Goal: Task Accomplishment & Management: Complete application form

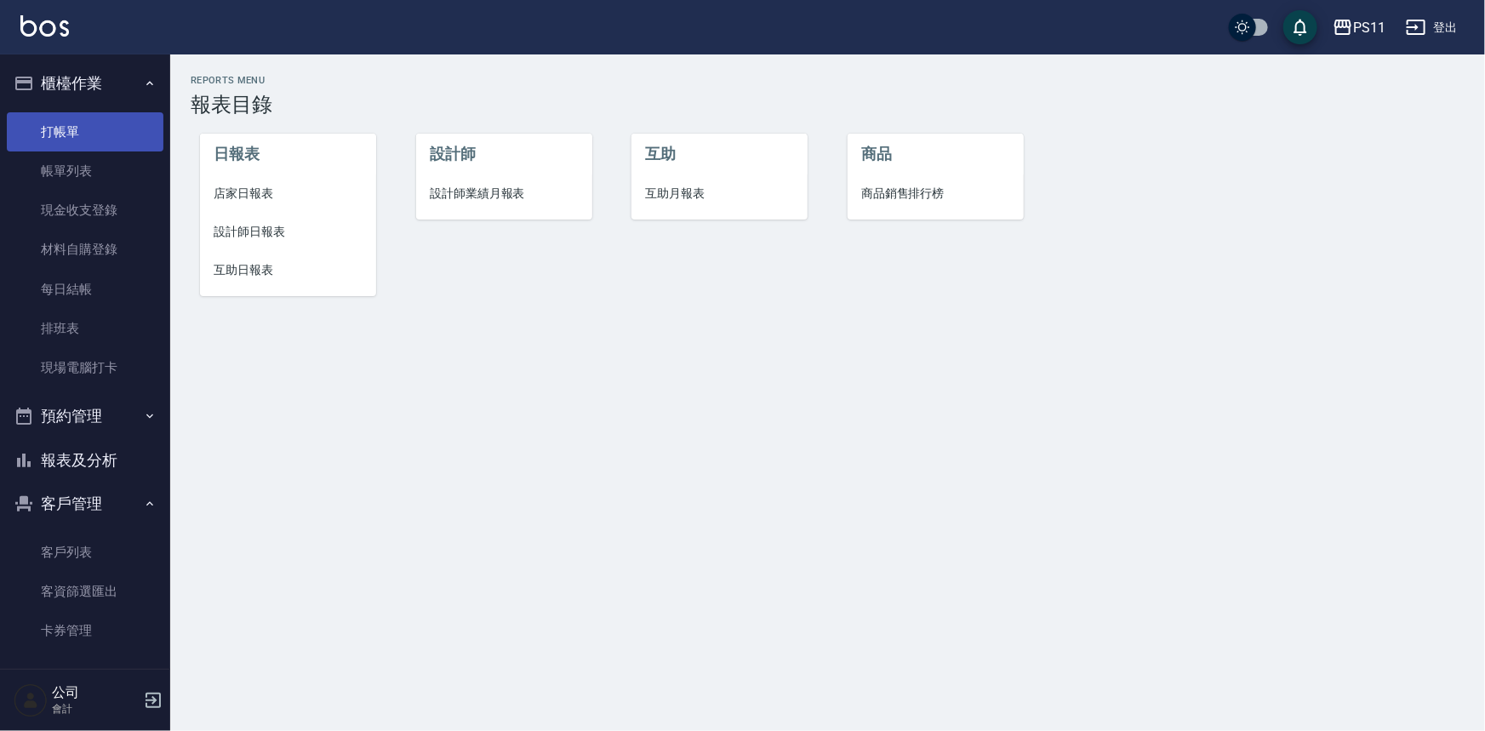
click at [112, 129] on link "打帳單" at bounding box center [85, 131] width 157 height 39
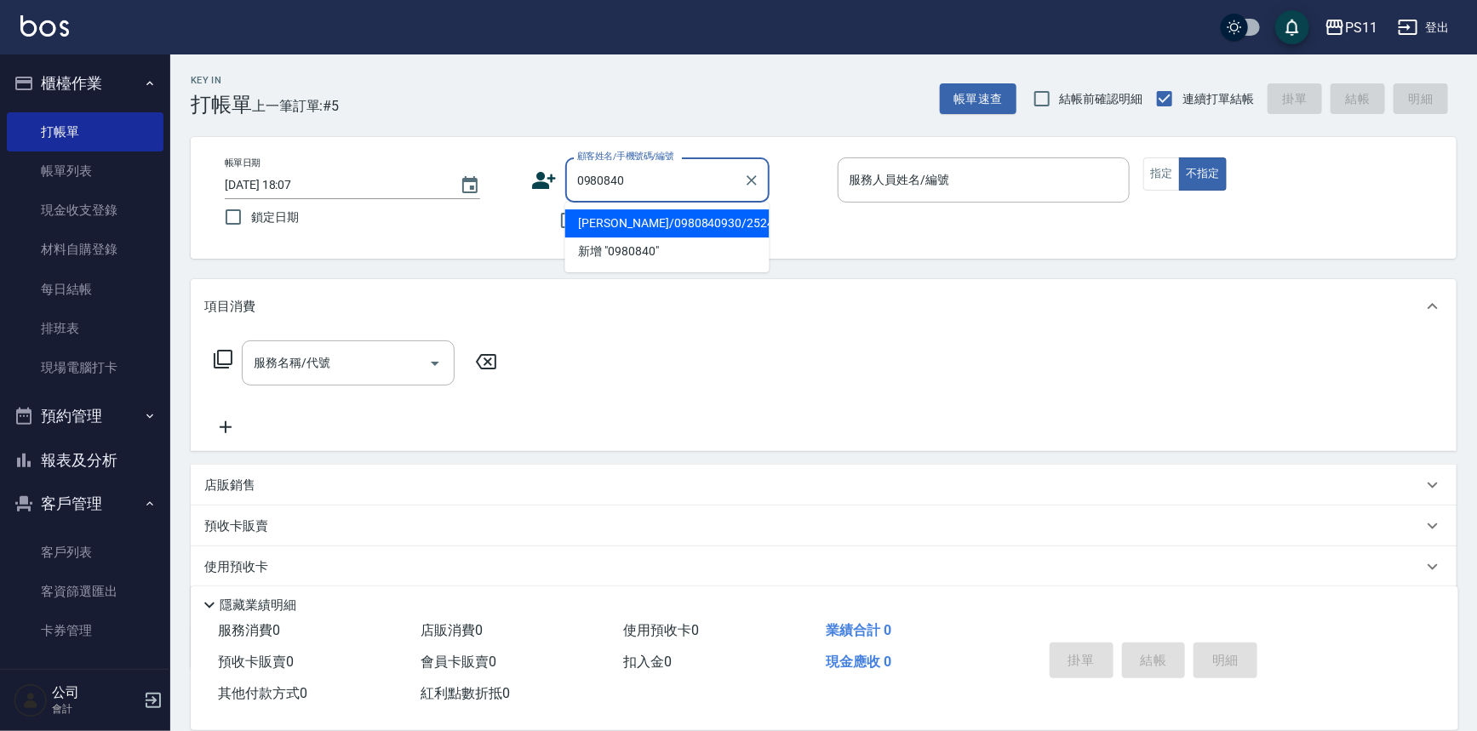
click at [670, 220] on li "[PERSON_NAME]/0980840930/2524" at bounding box center [667, 223] width 204 height 28
type input "[PERSON_NAME]/0980840930/2524"
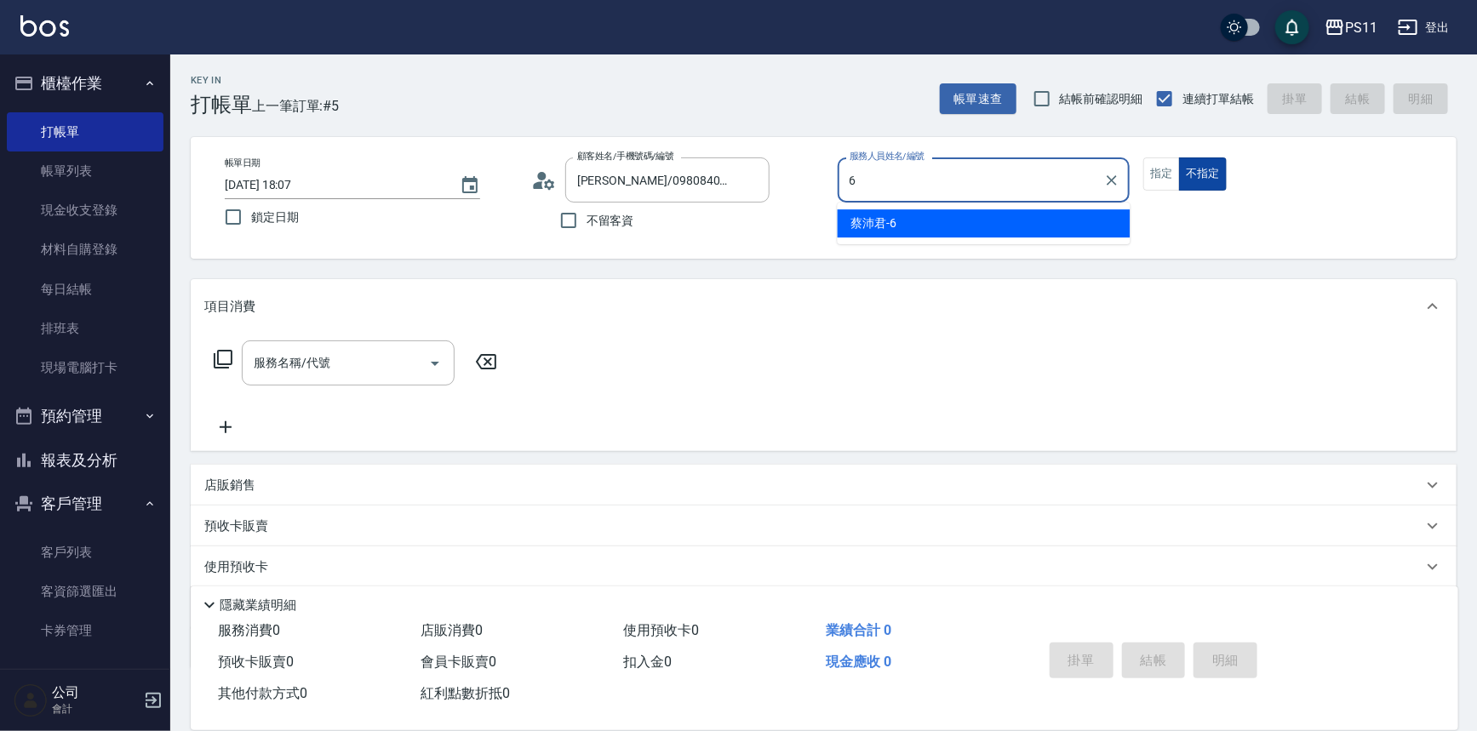
type input "[PERSON_NAME]6"
type button "false"
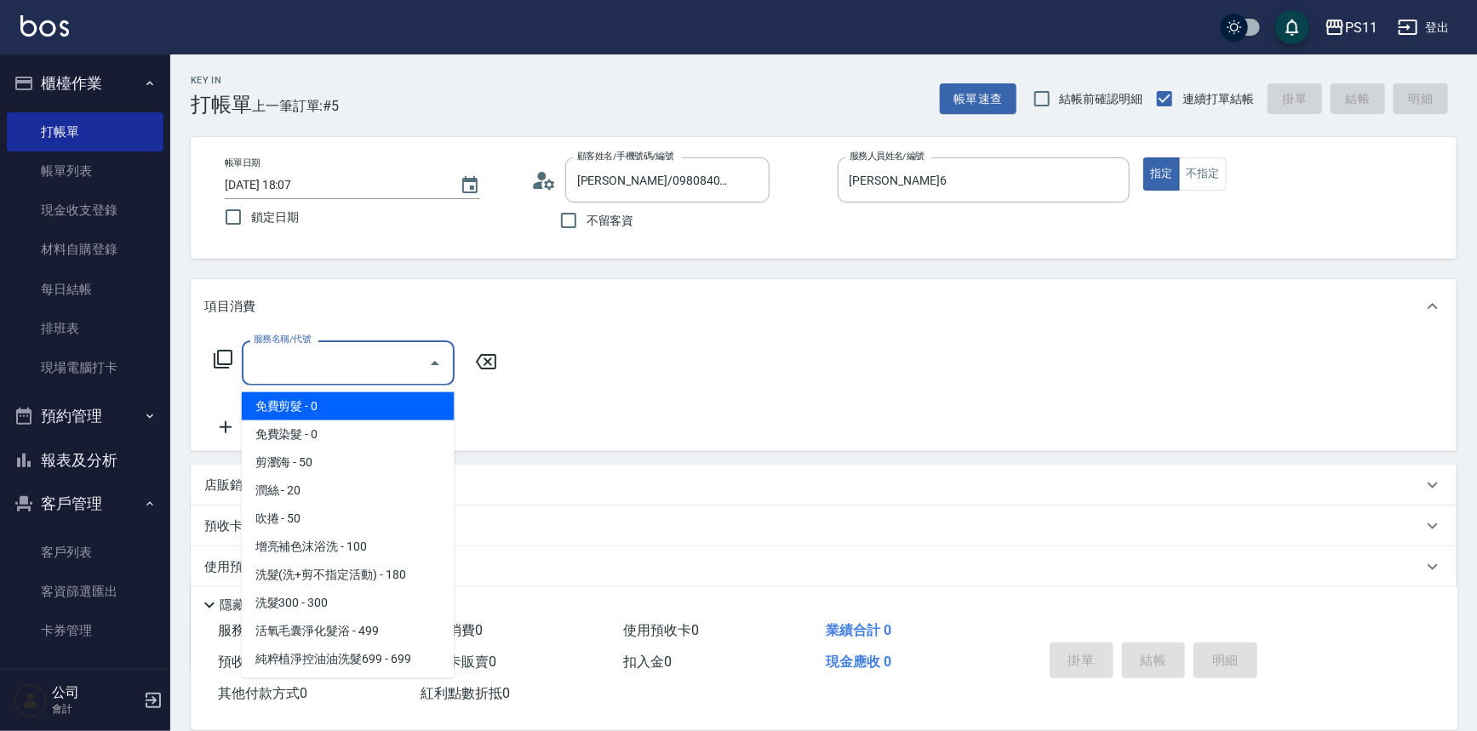
click at [309, 369] on input "服務名稱/代號" at bounding box center [335, 363] width 172 height 30
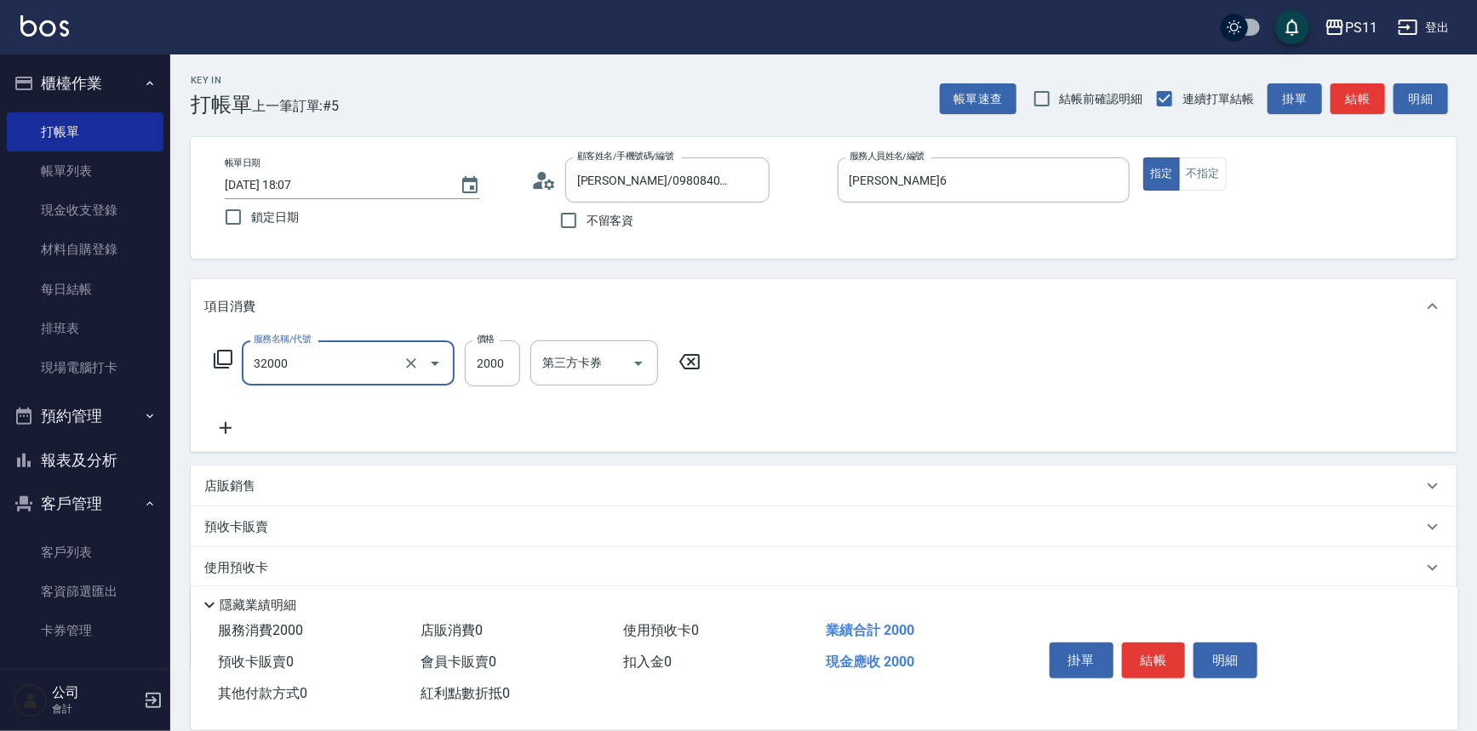
type input "2000以上燙髮(32000)"
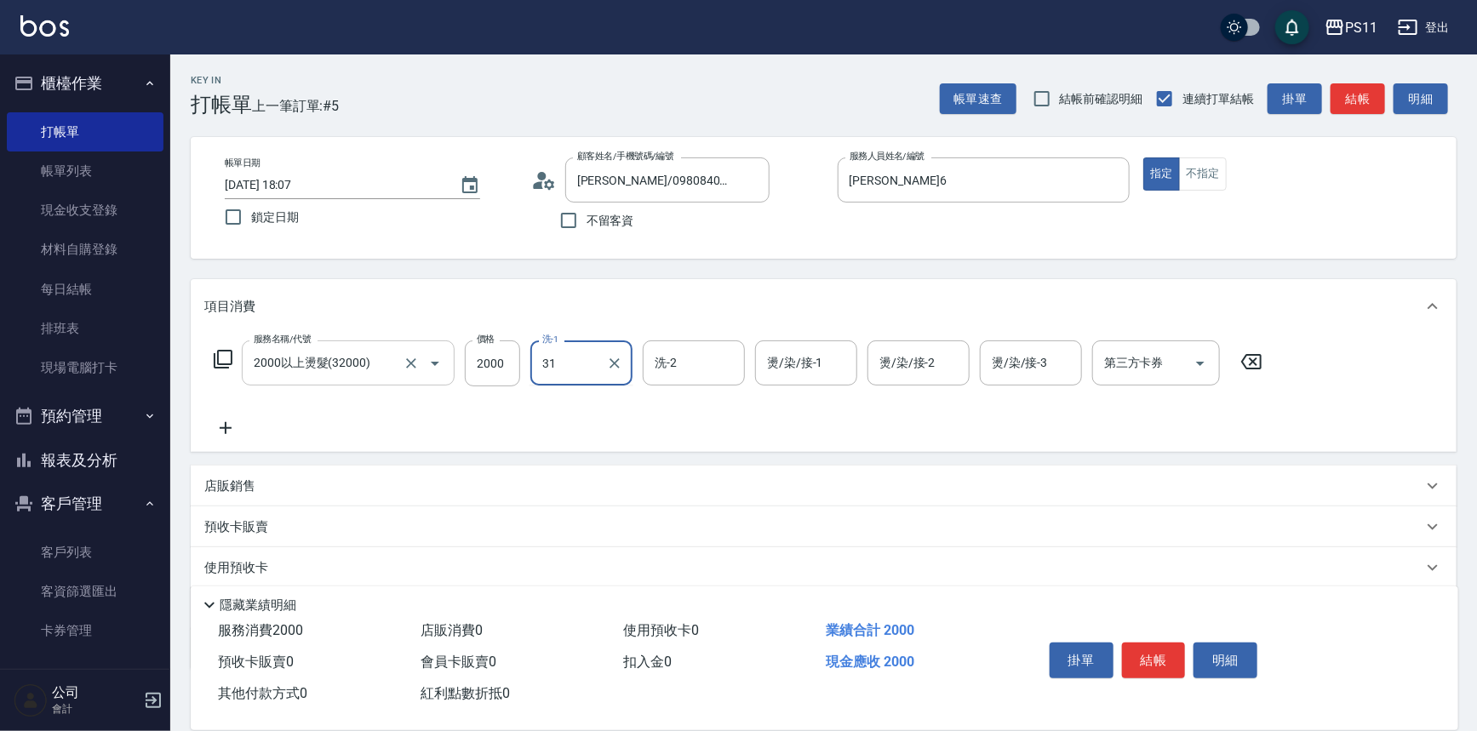
type input "[PERSON_NAME]-31"
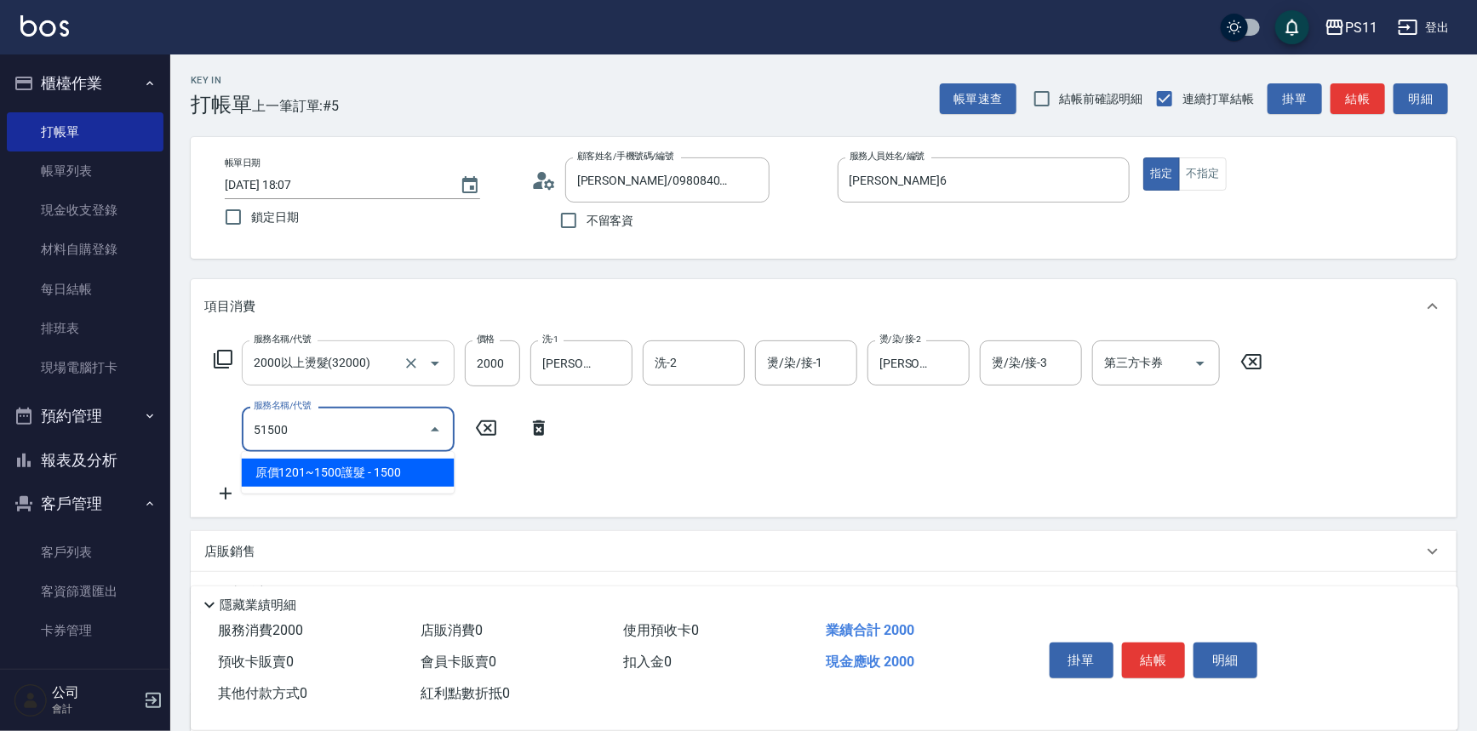
type input "原價1201~1500護髮(51500)"
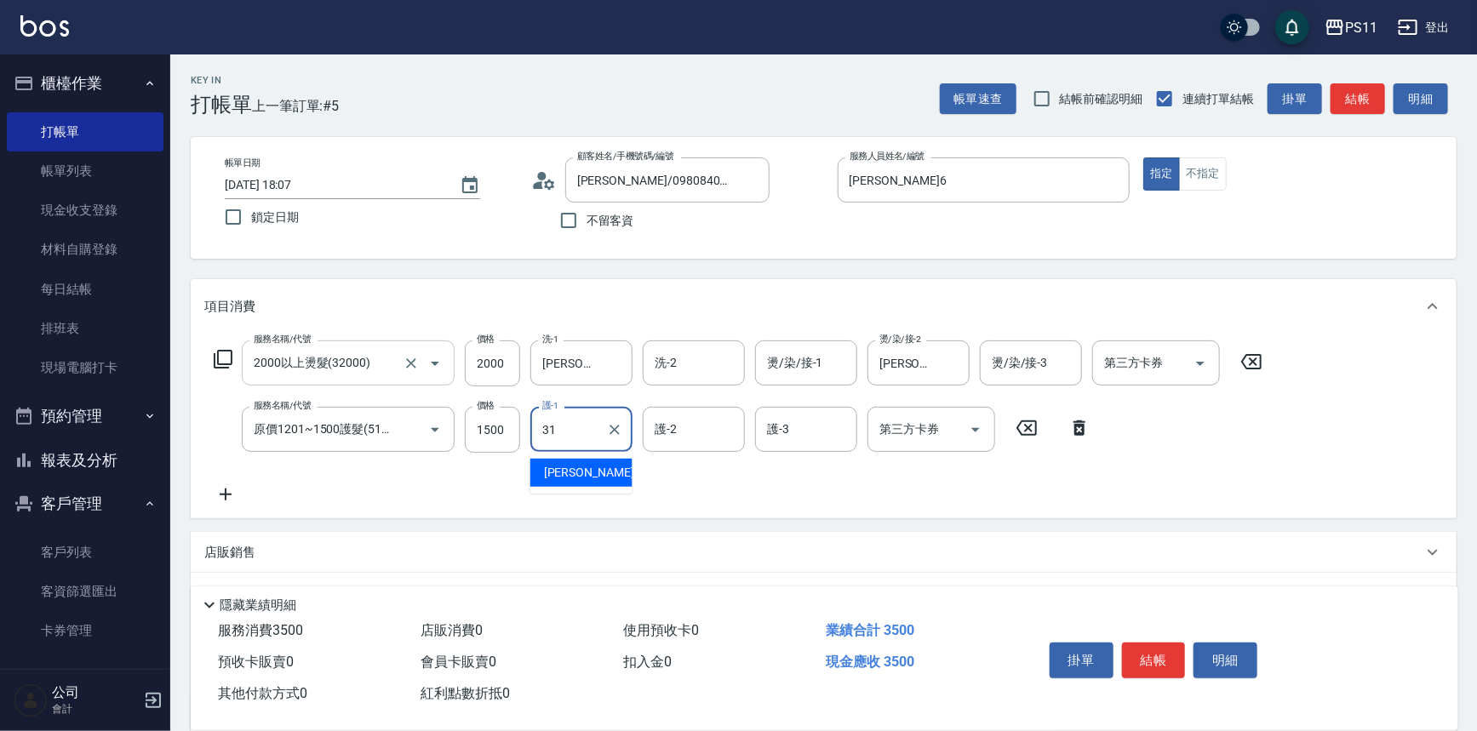
type input "[PERSON_NAME]-31"
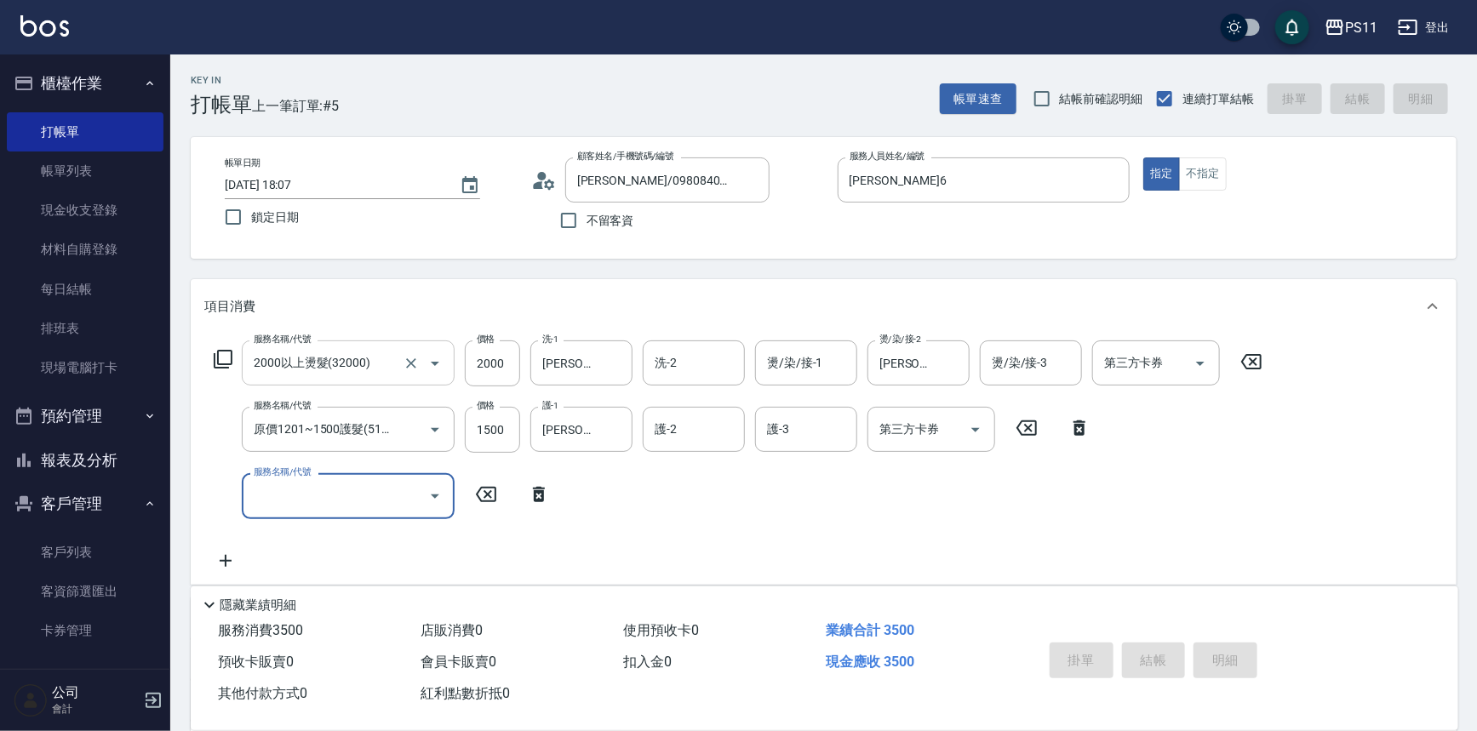
type input "[DATE] 18:11"
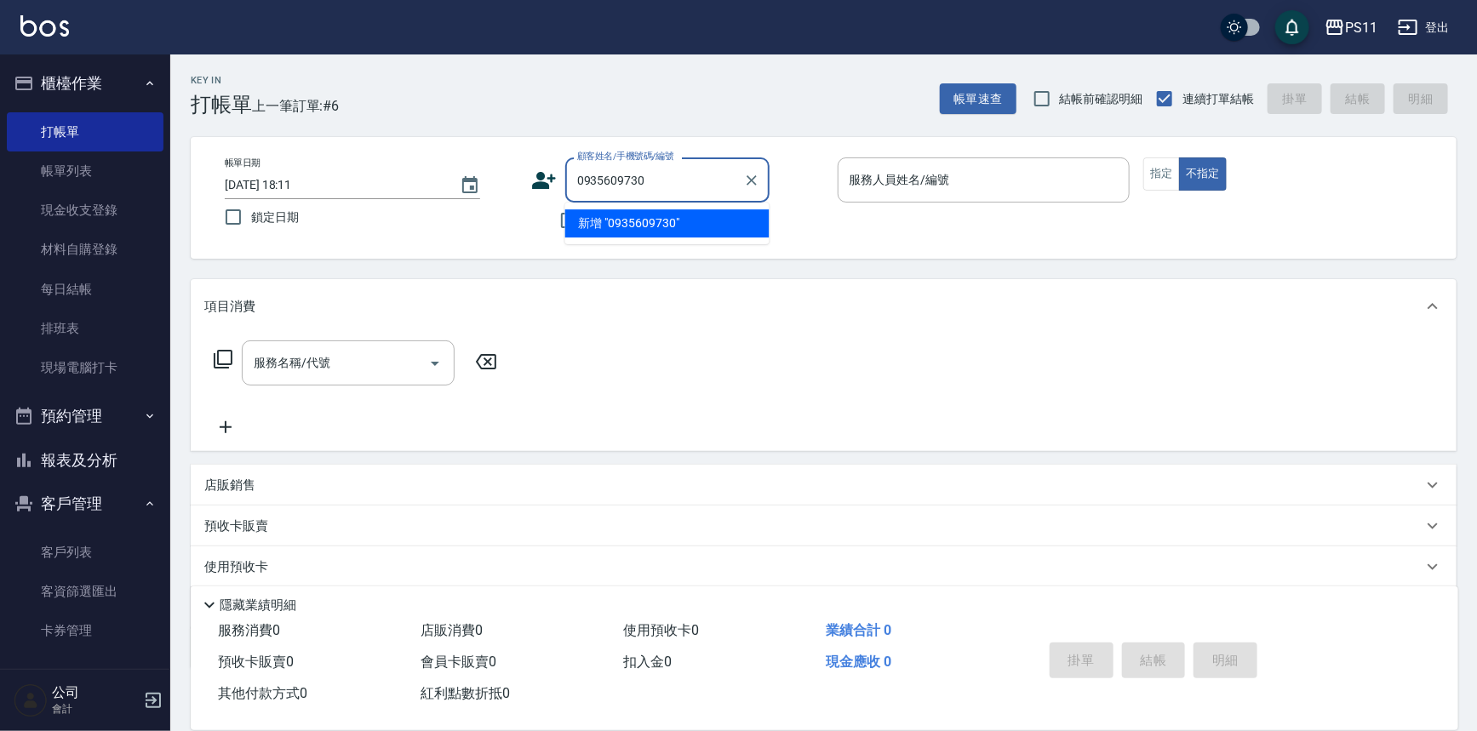
type input "0935609730"
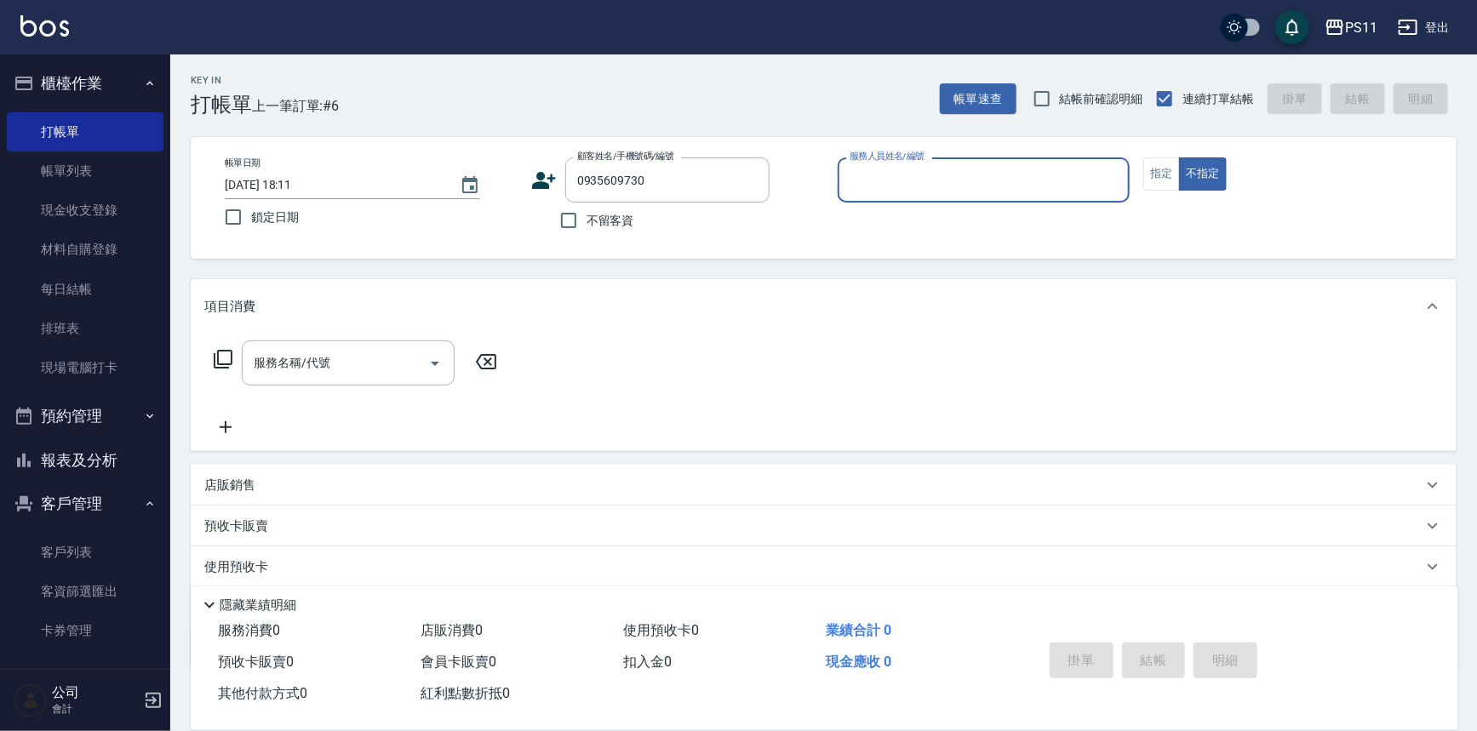
click at [1179, 157] on button "不指定" at bounding box center [1203, 173] width 48 height 33
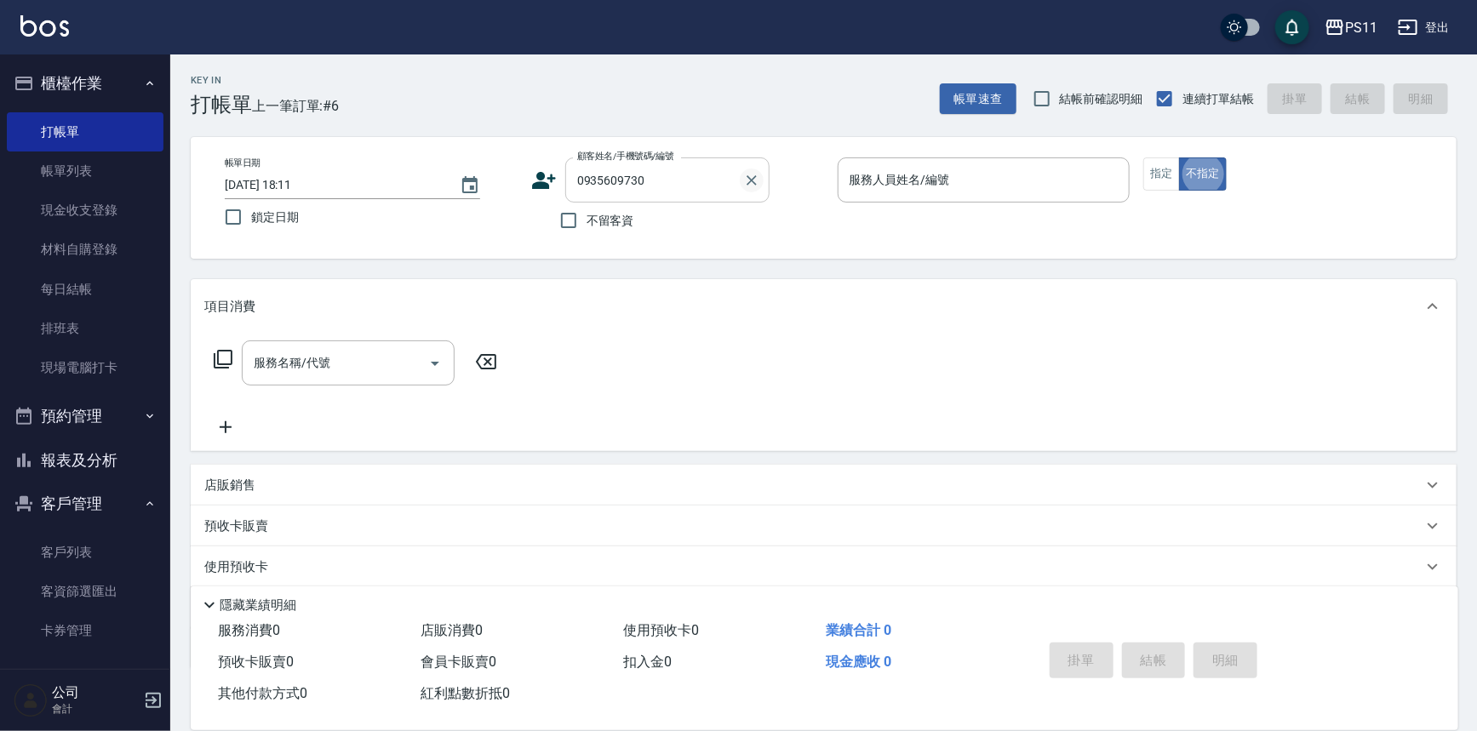
click at [752, 179] on icon "Clear" at bounding box center [752, 180] width 10 height 10
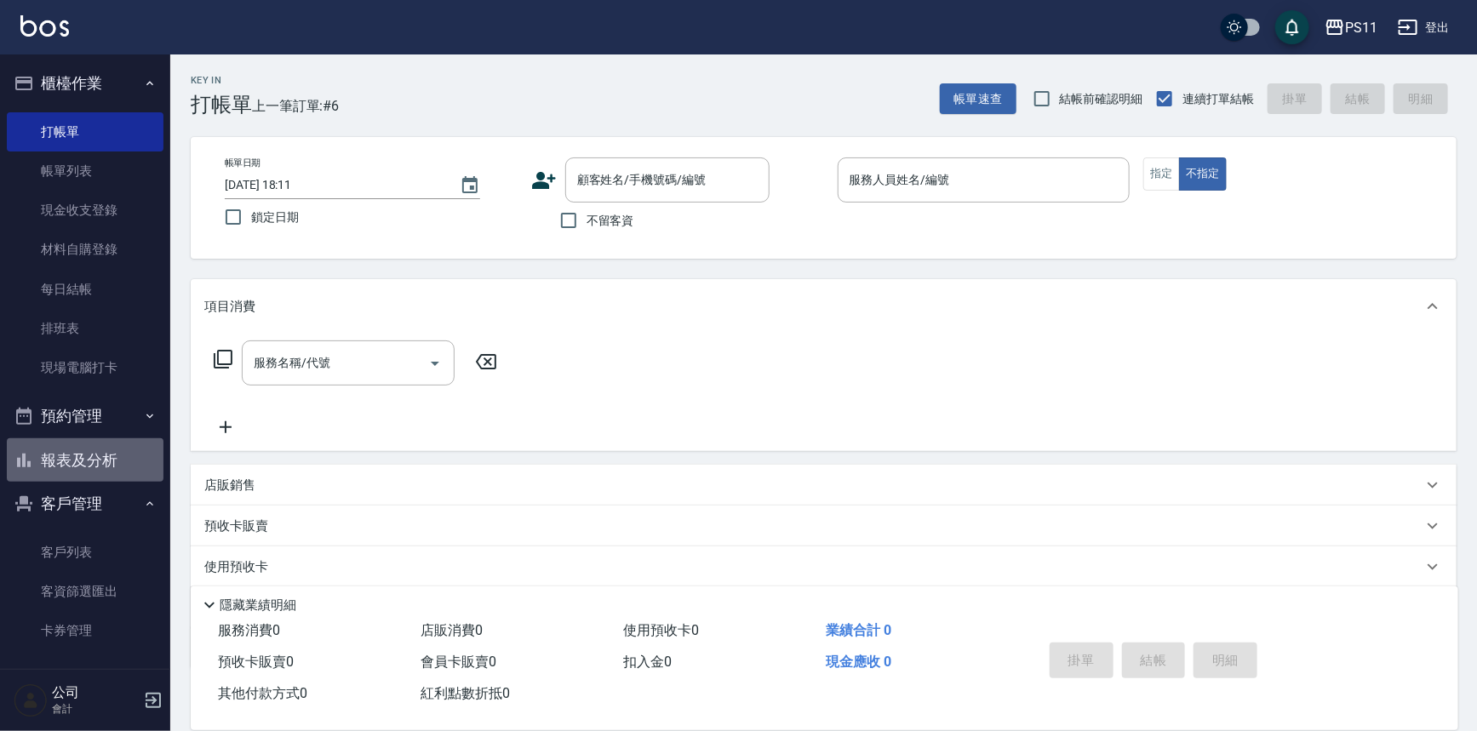
click at [117, 450] on button "報表及分析" at bounding box center [85, 460] width 157 height 44
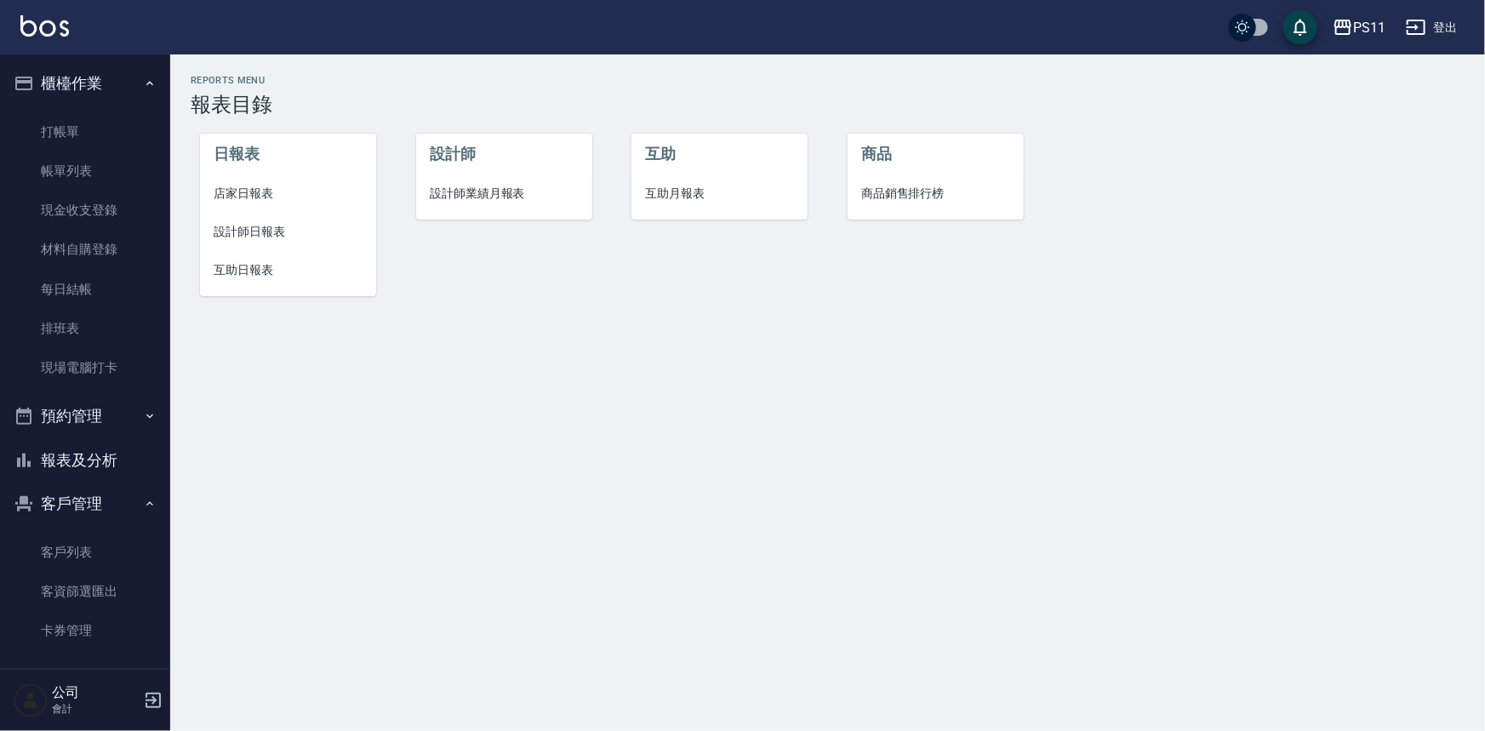
click at [259, 276] on span "互助日報表" at bounding box center [288, 270] width 149 height 18
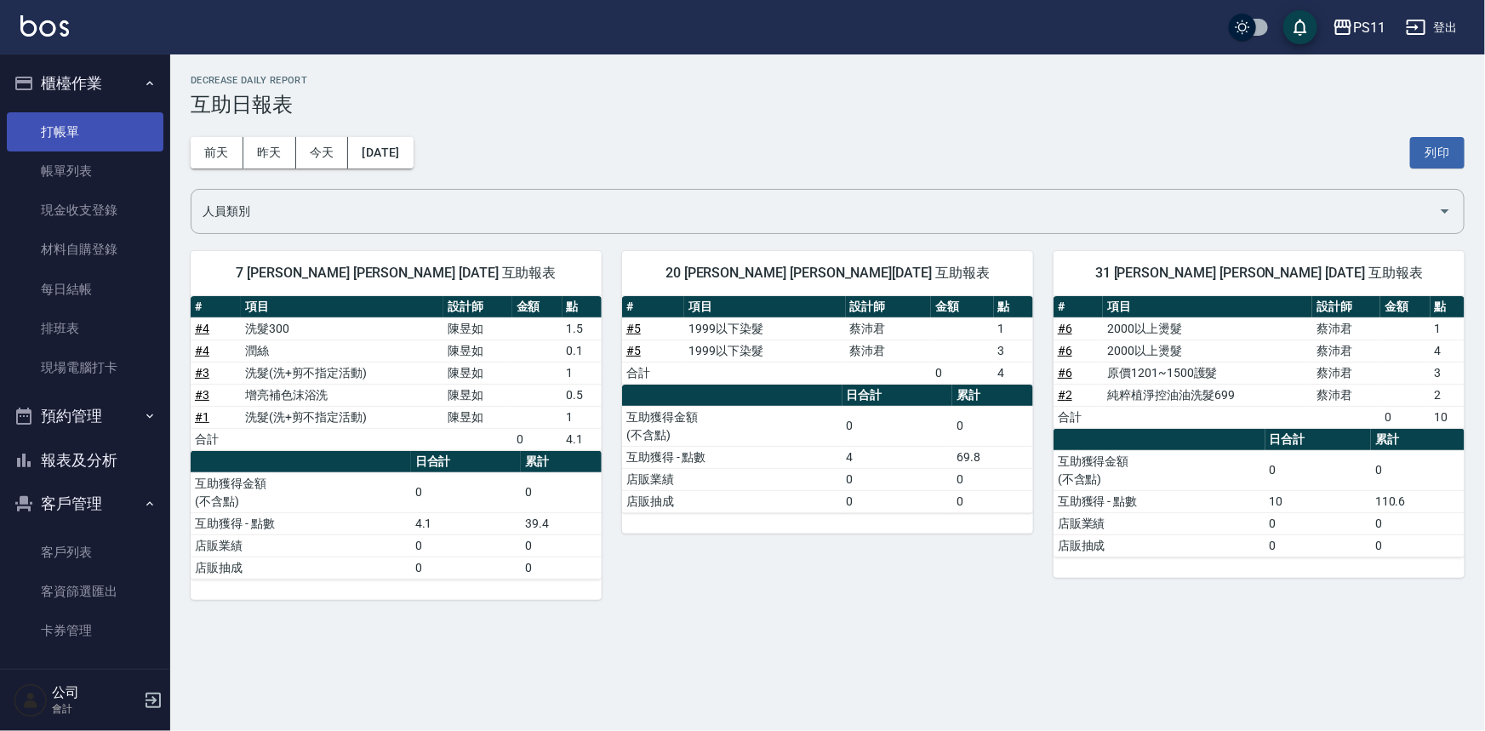
click at [140, 124] on link "打帳單" at bounding box center [85, 131] width 157 height 39
